Goal: Book appointment/travel/reservation

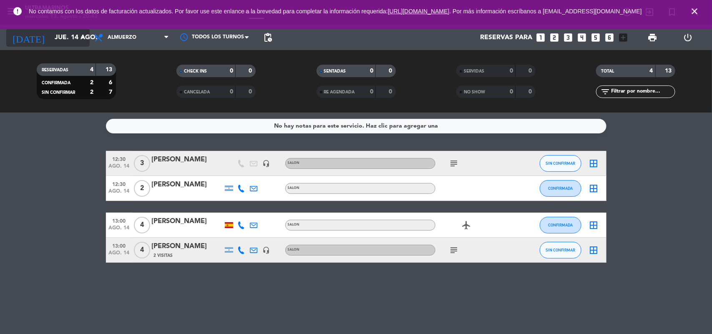
click at [80, 30] on input "jue. 14 ago." at bounding box center [94, 38] width 88 height 16
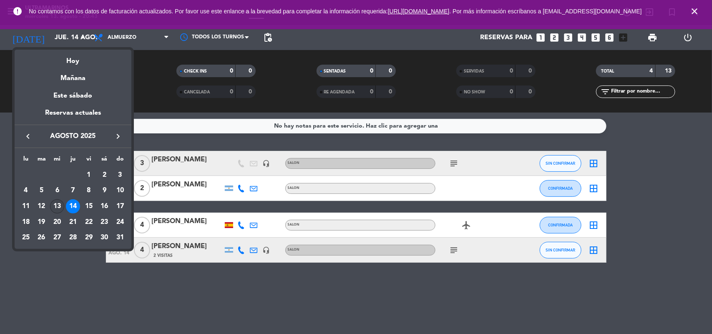
click at [61, 203] on div "13" at bounding box center [57, 206] width 14 height 14
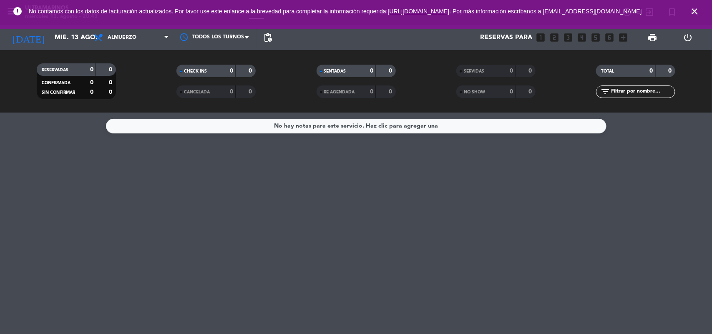
click at [694, 13] on icon "close" at bounding box center [695, 11] width 10 height 10
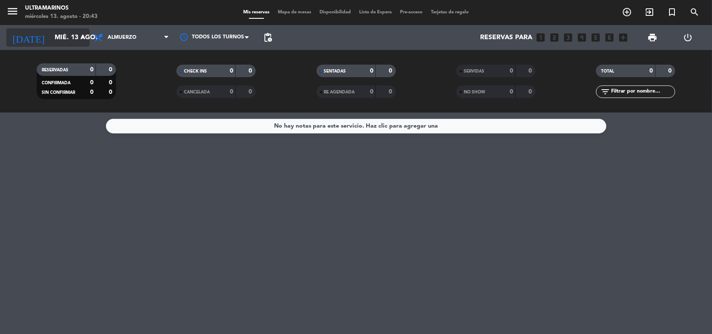
click at [53, 36] on input "mié. 13 ago." at bounding box center [94, 38] width 88 height 16
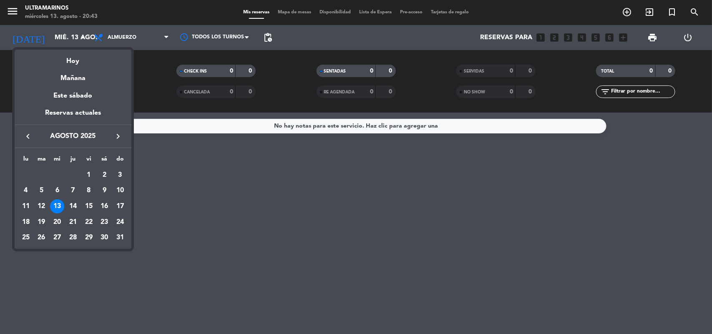
drag, startPoint x: 71, startPoint y: 205, endPoint x: 69, endPoint y: 210, distance: 5.0
click at [70, 206] on div "14" at bounding box center [73, 206] width 14 height 14
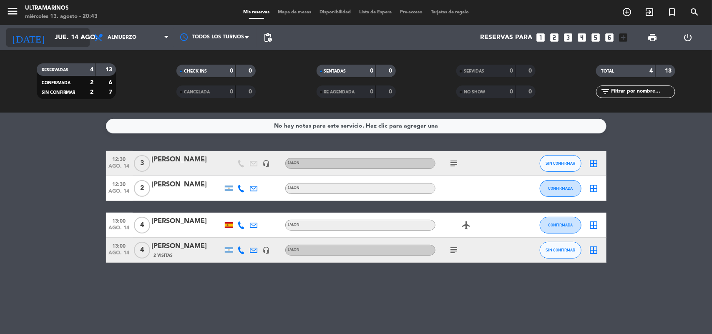
click at [50, 44] on input "jue. 14 ago." at bounding box center [94, 38] width 88 height 16
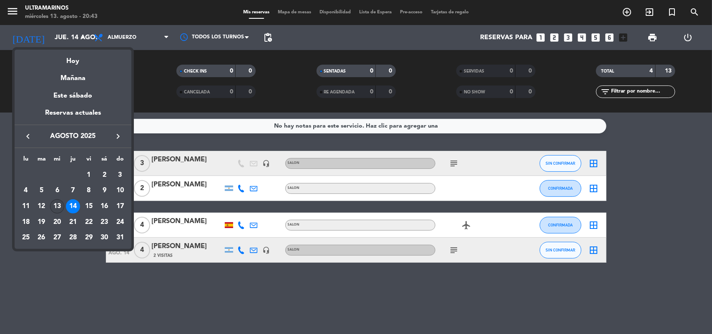
click at [53, 207] on div "13" at bounding box center [57, 206] width 14 height 14
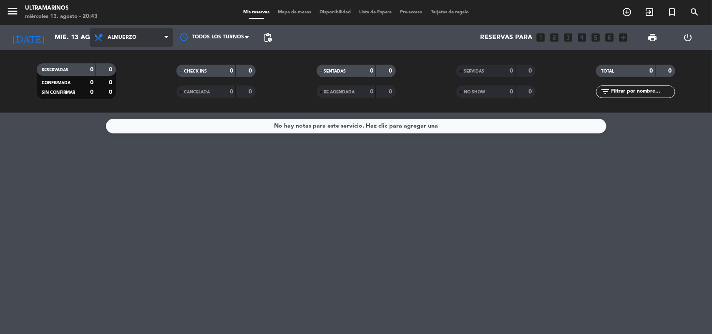
click at [126, 42] on span "Almuerzo" at bounding box center [131, 37] width 83 height 18
click at [57, 33] on input "mié. 13 ago." at bounding box center [94, 38] width 88 height 16
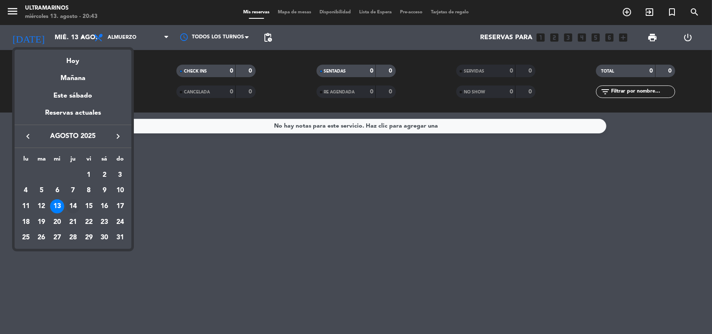
click at [74, 202] on div "14" at bounding box center [73, 206] width 14 height 14
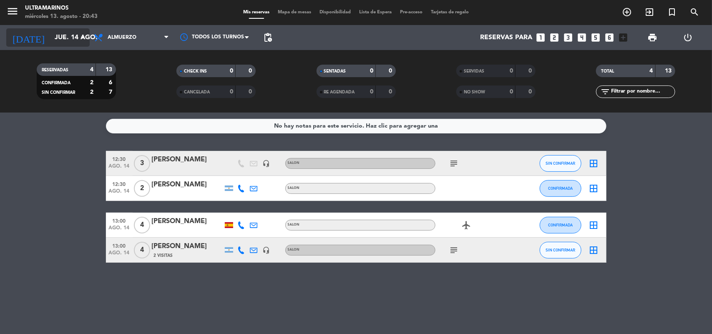
click at [50, 30] on input "jue. 14 ago." at bounding box center [94, 38] width 88 height 16
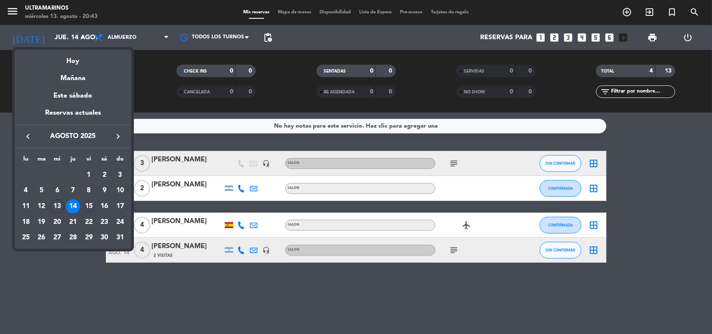
click at [88, 203] on div "15" at bounding box center [89, 206] width 14 height 14
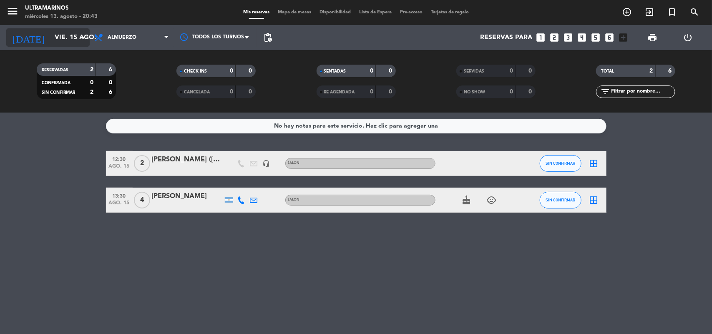
click at [64, 36] on input "vie. 15 ago." at bounding box center [94, 38] width 88 height 16
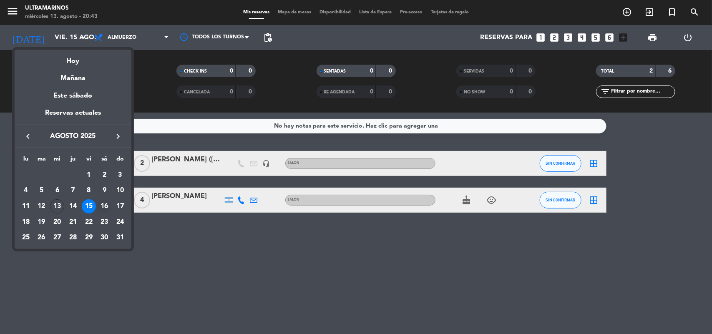
click at [103, 210] on div "16" at bounding box center [104, 206] width 14 height 14
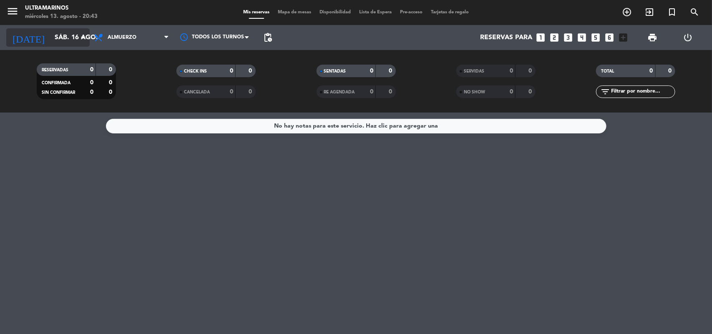
click at [55, 39] on input "sáb. 16 ago." at bounding box center [94, 38] width 88 height 16
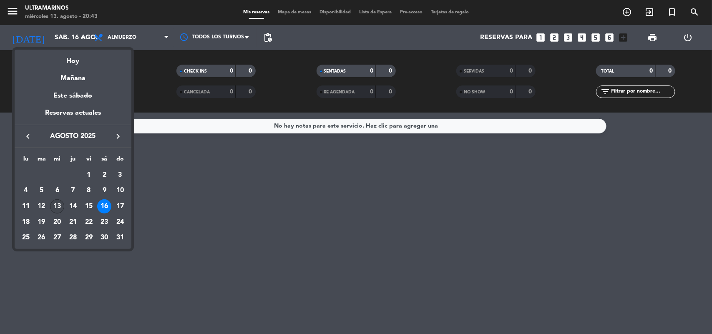
click at [55, 204] on div "13" at bounding box center [57, 206] width 14 height 14
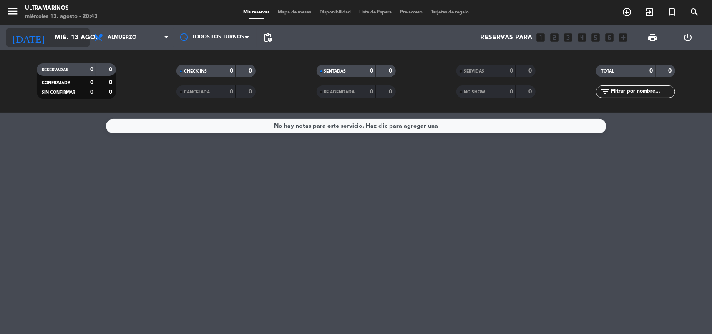
click at [65, 33] on input "mié. 13 ago." at bounding box center [94, 38] width 88 height 16
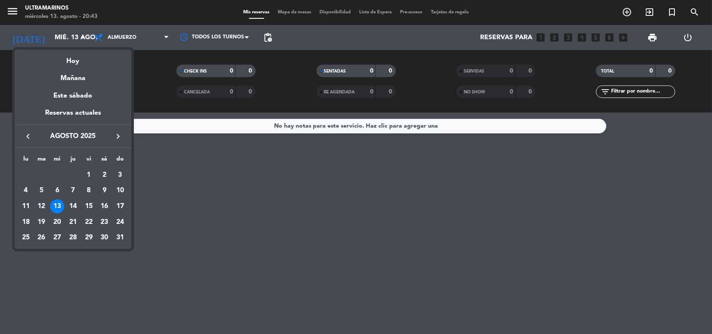
click at [120, 39] on div at bounding box center [356, 167] width 712 height 334
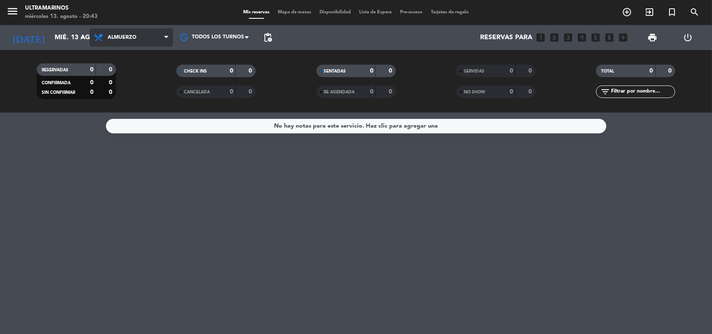
click at [120, 40] on span "Almuerzo" at bounding box center [122, 38] width 29 height 6
click at [113, 91] on div "menu Ultramarinos [DATE] 13. agosto - 20:43 Mis reservas Mapa de mesas Disponib…" at bounding box center [356, 56] width 712 height 113
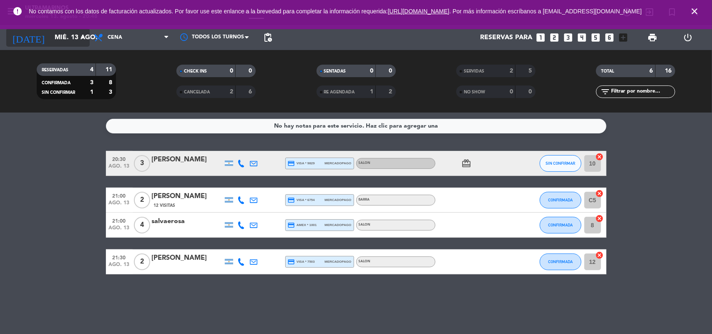
click at [67, 42] on input "mié. 13 ago." at bounding box center [94, 38] width 88 height 16
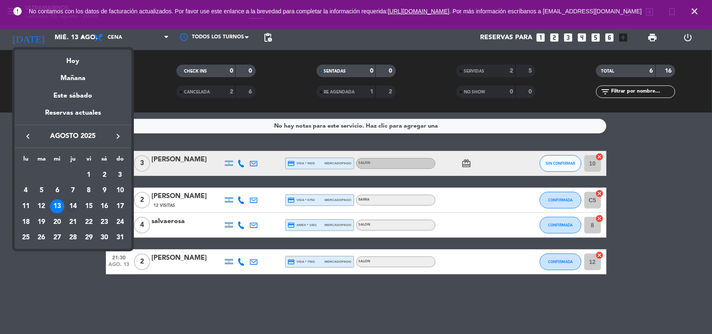
click at [76, 204] on div "14" at bounding box center [73, 206] width 14 height 14
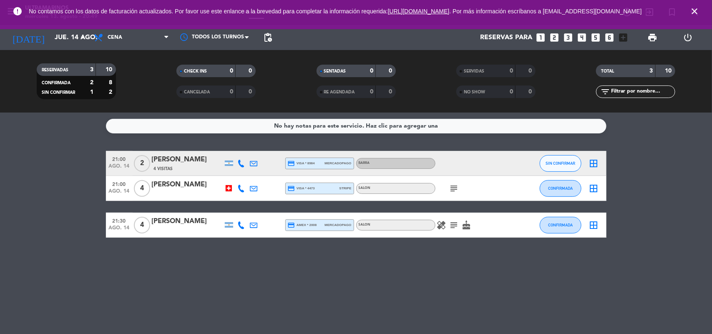
click at [245, 277] on div "No hay notas para este servicio. Haz clic para agregar una 21:00 [DATE] 2 [PERS…" at bounding box center [356, 224] width 712 height 222
drag, startPoint x: 68, startPoint y: 46, endPoint x: 74, endPoint y: 55, distance: 10.9
click at [68, 47] on div "[DATE] [DATE] arrow_drop_down" at bounding box center [47, 37] width 83 height 25
click at [70, 45] on input "jue. 14 ago." at bounding box center [94, 38] width 88 height 16
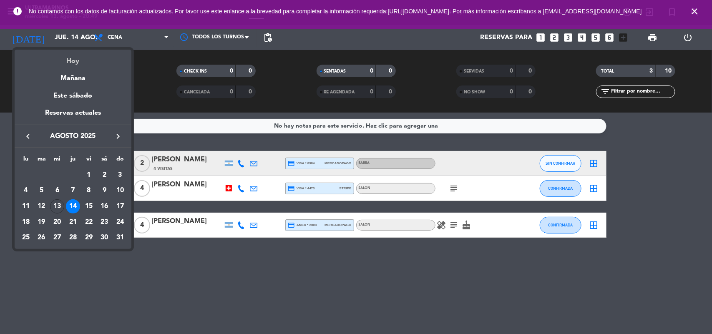
click at [86, 59] on div "Hoy" at bounding box center [73, 58] width 117 height 17
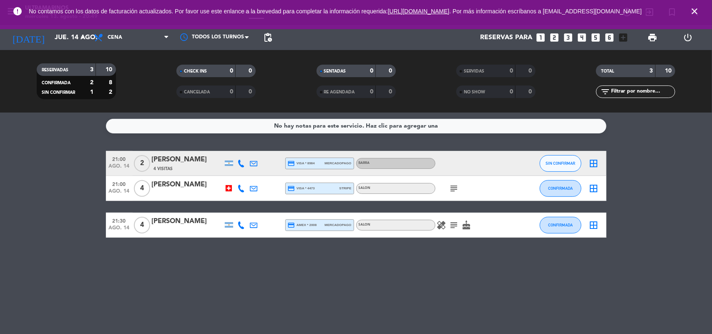
type input "mié. 13 ago."
